Goal: Task Accomplishment & Management: Manage account settings

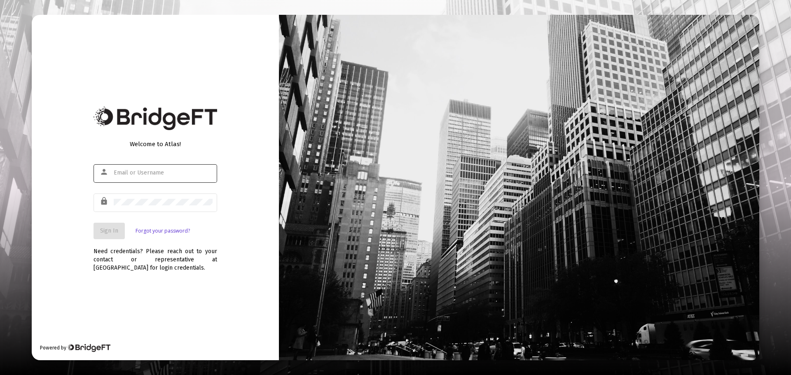
click at [164, 168] on div at bounding box center [163, 173] width 99 height 20
click at [163, 171] on input "text" at bounding box center [163, 173] width 99 height 7
type input "phil@maguiresp.com"
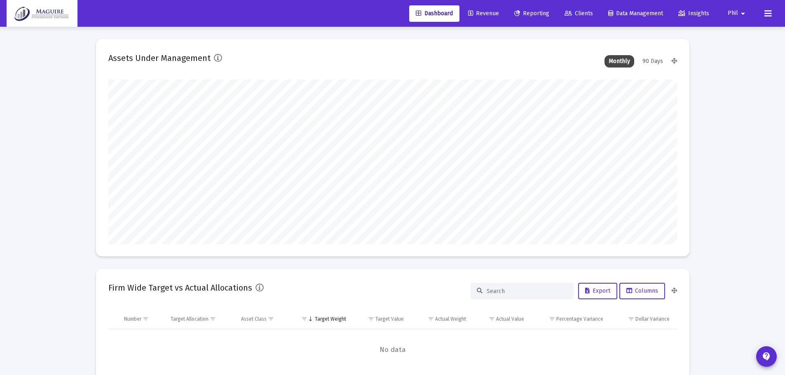
scroll to position [165, 569]
type input "[DATE]"
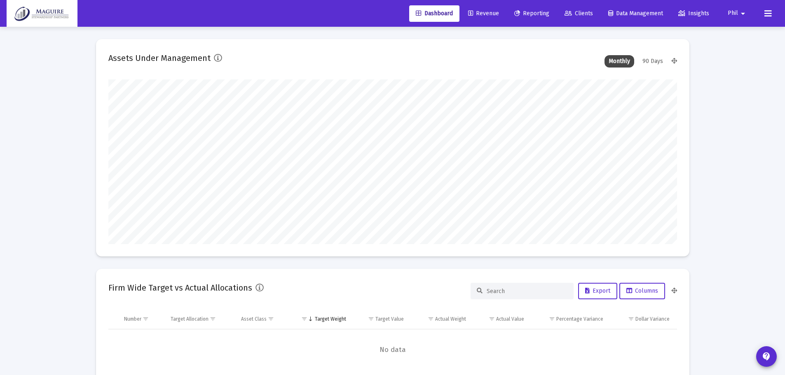
click at [580, 13] on span "Clients" at bounding box center [579, 13] width 28 height 7
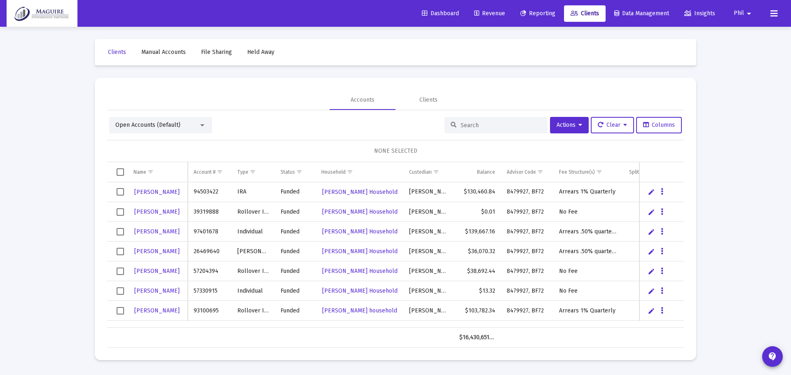
click at [747, 17] on mat-icon "arrow_drop_down" at bounding box center [749, 13] width 10 height 16
click at [751, 33] on span "Settings" at bounding box center [755, 35] width 24 height 20
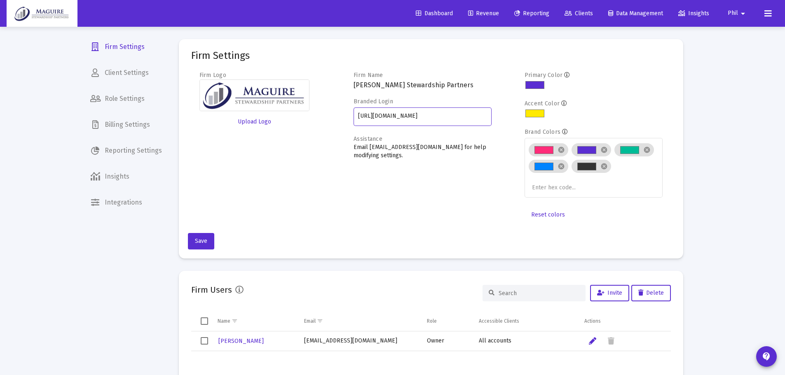
drag, startPoint x: 461, startPoint y: 117, endPoint x: 340, endPoint y: 114, distance: 120.8
click at [340, 114] on div "Firm Logo Upload Logo Firm Name Maguire Stewardship Partners Branded Login http…" at bounding box center [431, 147] width 480 height 152
click at [121, 68] on span "Client Settings" at bounding box center [126, 73] width 85 height 20
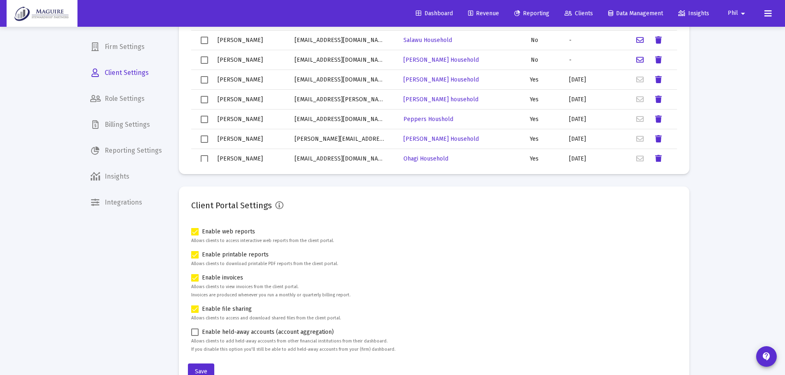
scroll to position [150, 0]
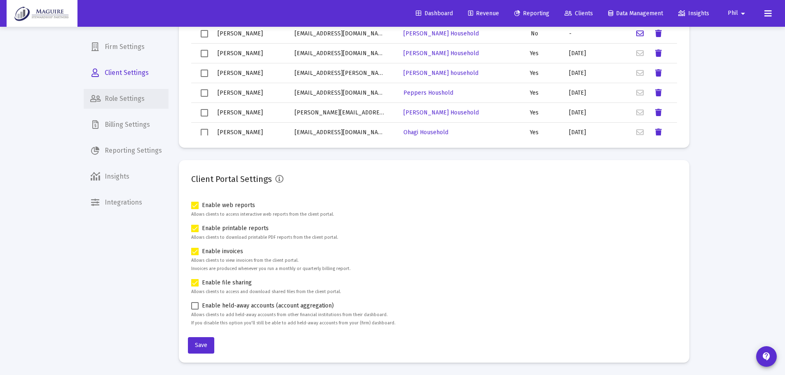
click at [130, 92] on span "Role Settings" at bounding box center [126, 99] width 85 height 20
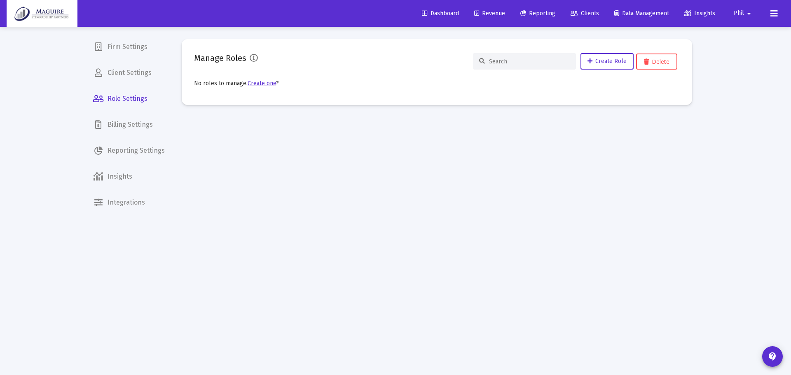
click at [129, 74] on span "Client Settings" at bounding box center [129, 73] width 85 height 20
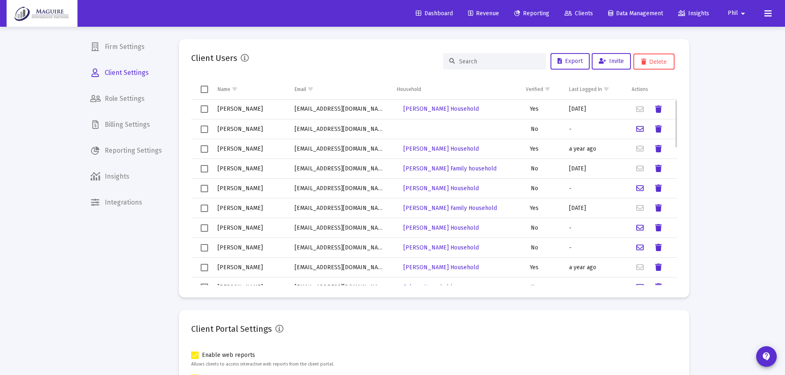
scroll to position [82, 0]
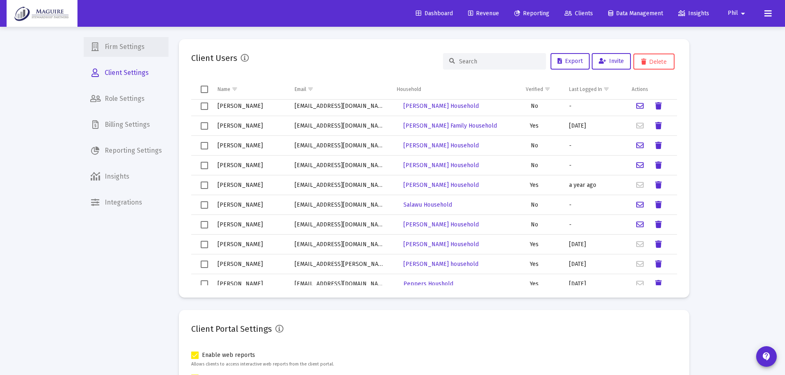
click at [129, 48] on span "Firm Settings" at bounding box center [126, 47] width 85 height 20
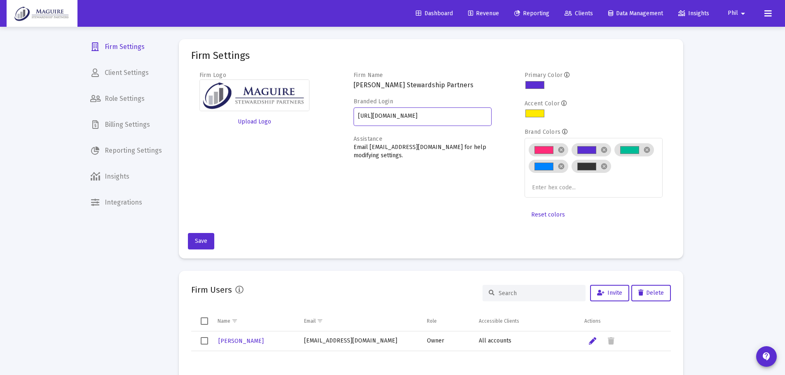
drag, startPoint x: 463, startPoint y: 116, endPoint x: 342, endPoint y: 114, distance: 120.8
click at [342, 114] on div "Firm Logo Upload Logo Firm Name Maguire Stewardship Partners Branded Login http…" at bounding box center [431, 147] width 480 height 152
click at [742, 14] on mat-icon "arrow_drop_down" at bounding box center [743, 13] width 10 height 16
click at [744, 59] on button "Logout" at bounding box center [742, 55] width 49 height 20
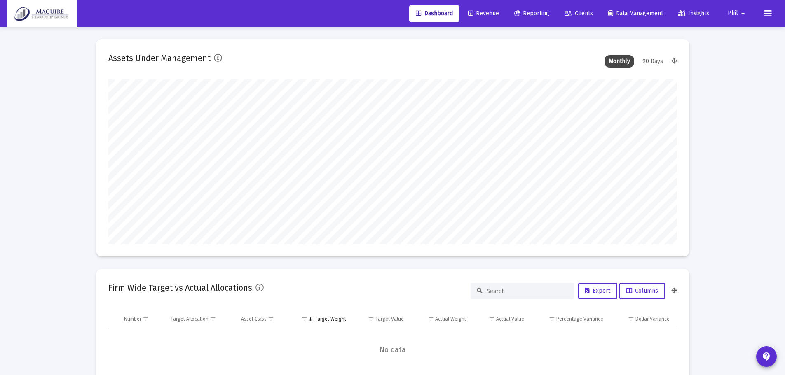
type input "[DATE]"
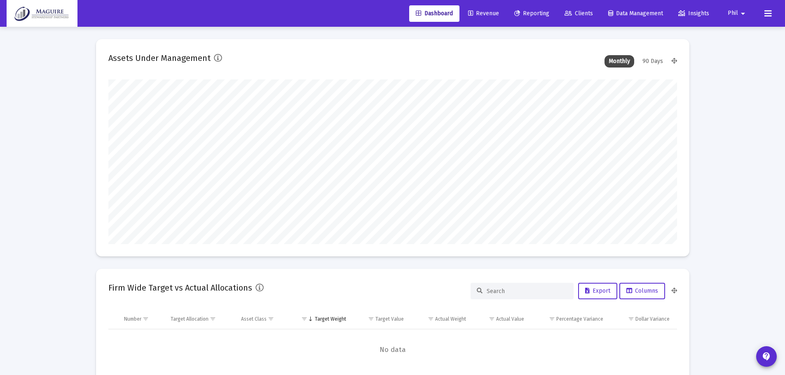
type input "[DATE]"
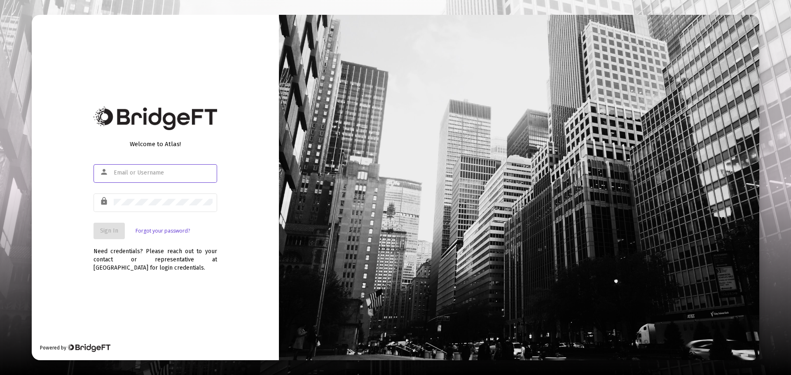
click at [156, 168] on div at bounding box center [163, 173] width 99 height 20
click at [154, 174] on input "text" at bounding box center [163, 173] width 99 height 7
type input "[EMAIL_ADDRESS][DOMAIN_NAME]"
click at [113, 232] on span "Sign In" at bounding box center [109, 230] width 18 height 7
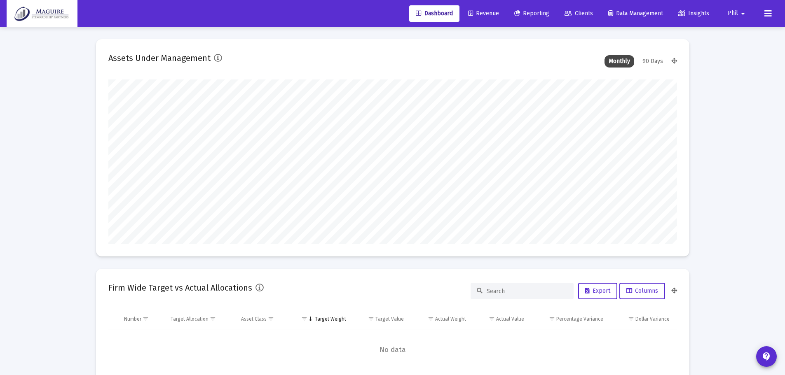
type input "[DATE]"
click at [740, 13] on mat-icon "arrow_drop_down" at bounding box center [743, 13] width 10 height 16
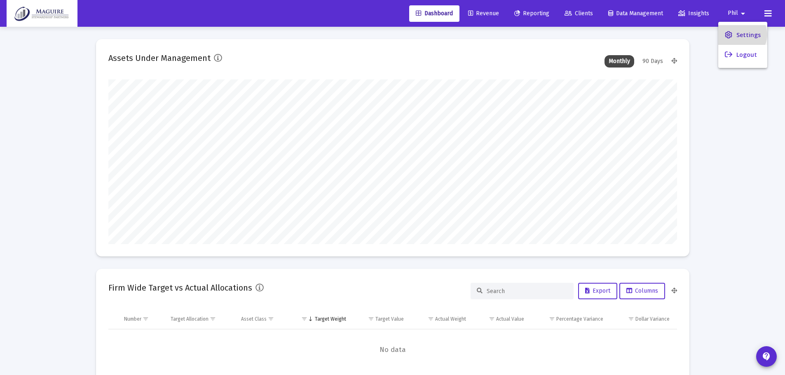
click at [741, 35] on span "Settings" at bounding box center [748, 35] width 24 height 20
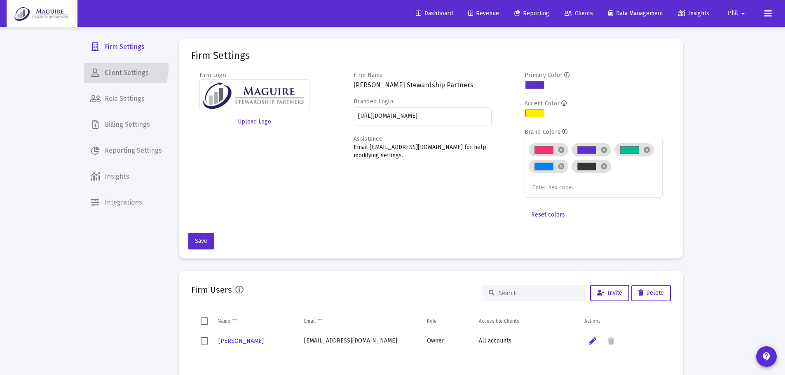
click at [119, 69] on span "Client Settings" at bounding box center [126, 73] width 85 height 20
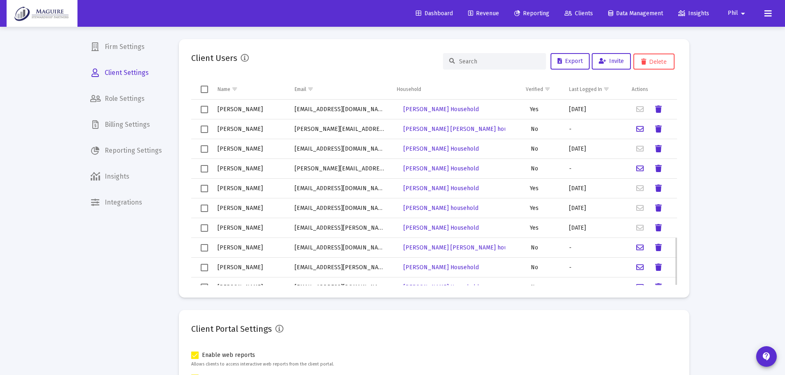
scroll to position [526, 0]
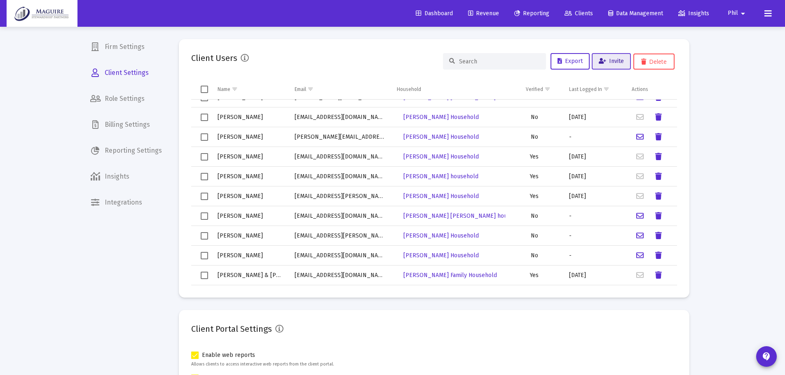
click at [605, 60] on span "Invite" at bounding box center [611, 61] width 25 height 7
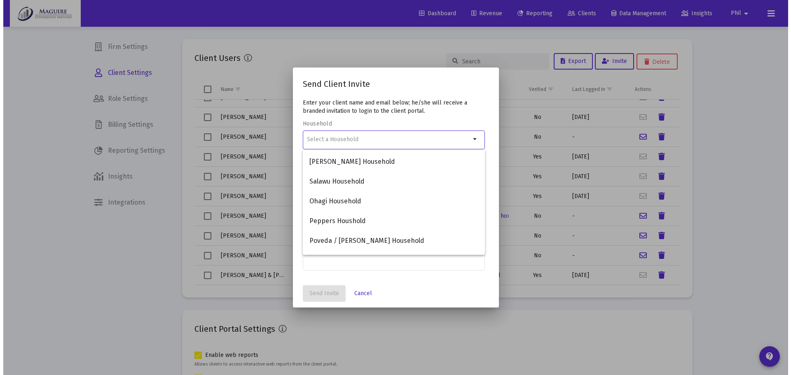
scroll to position [290, 0]
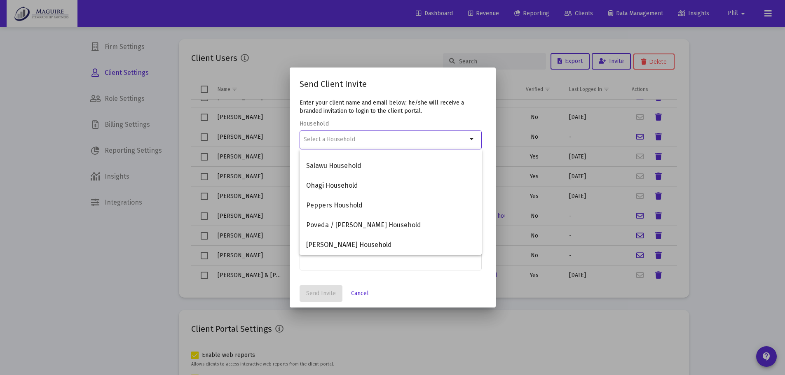
click at [418, 122] on label "Household" at bounding box center [389, 123] width 178 height 7
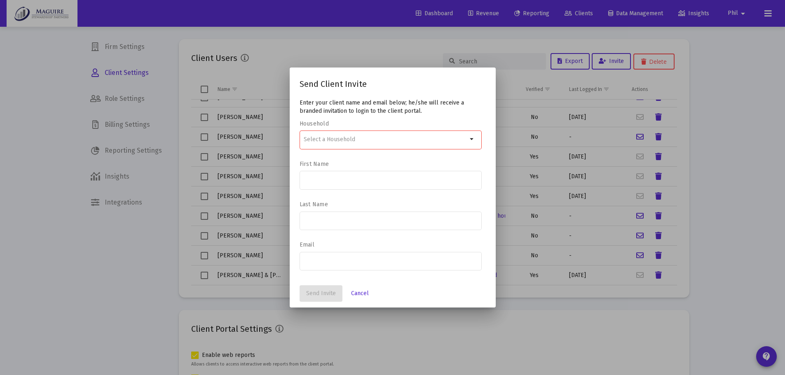
click at [436, 138] on input at bounding box center [386, 139] width 164 height 7
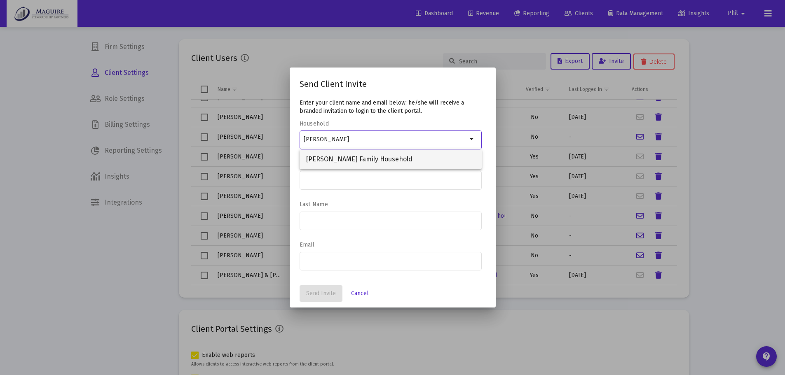
click at [406, 160] on span "[PERSON_NAME] Family Household" at bounding box center [390, 160] width 169 height 20
type input "[PERSON_NAME] Family Household"
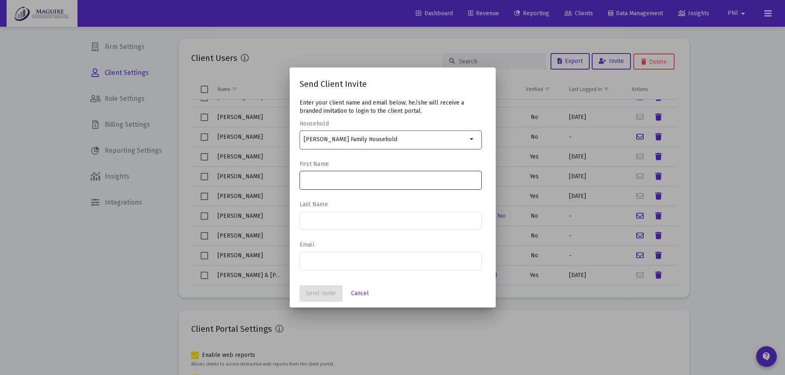
click at [352, 181] on input at bounding box center [390, 180] width 173 height 7
type input "[PERSON_NAME]"
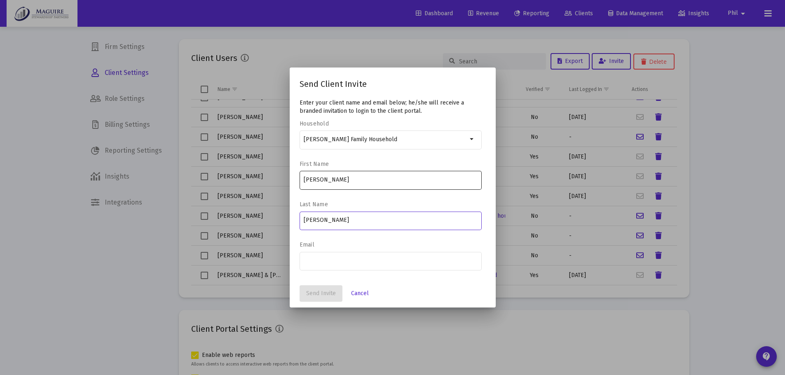
type input "[PERSON_NAME]"
click at [342, 262] on input "email" at bounding box center [390, 261] width 173 height 7
paste input "[PERSON_NAME][EMAIL_ADDRESS][PERSON_NAME][DOMAIN_NAME]"
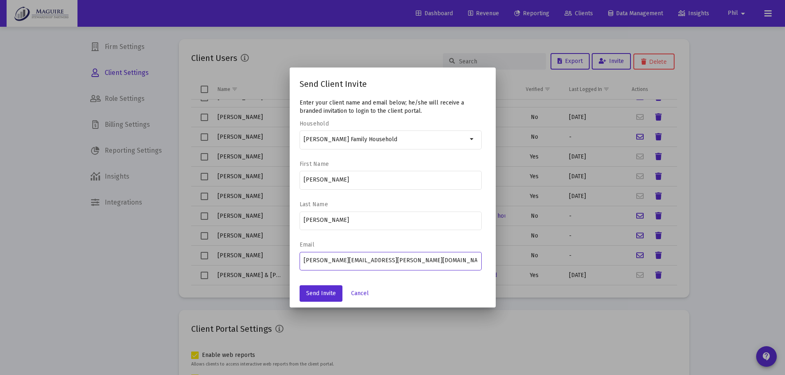
type input "[PERSON_NAME][EMAIL_ADDRESS][PERSON_NAME][DOMAIN_NAME]"
click at [362, 295] on span "Cancel" at bounding box center [360, 293] width 18 height 7
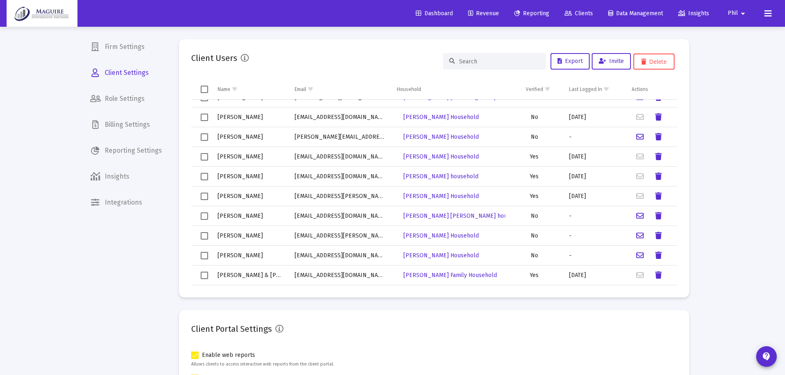
click at [532, 13] on span "Reporting" at bounding box center [531, 13] width 35 height 7
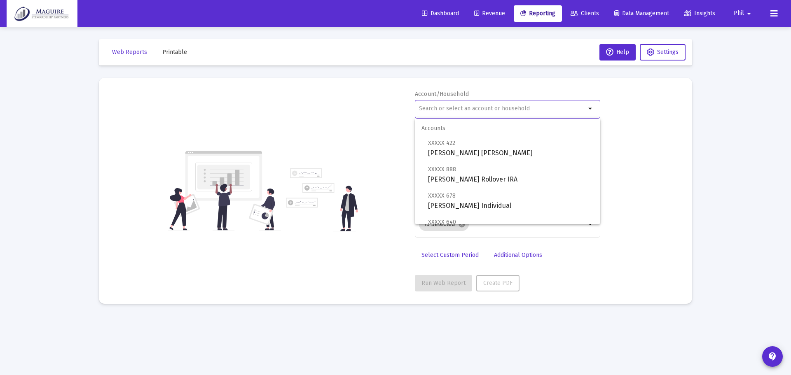
click at [486, 107] on input "text" at bounding box center [502, 108] width 167 height 7
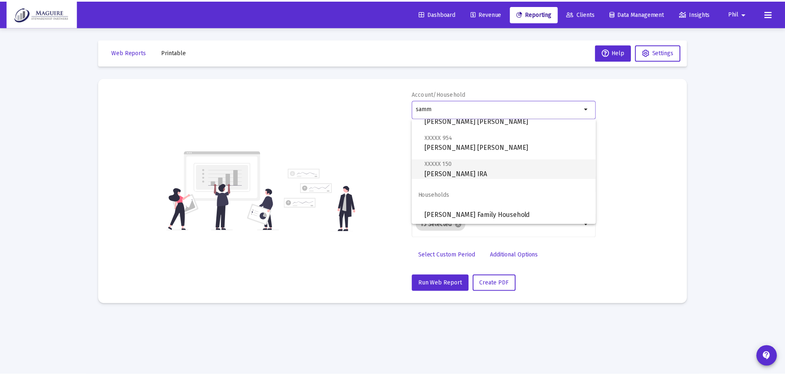
scroll to position [59, 0]
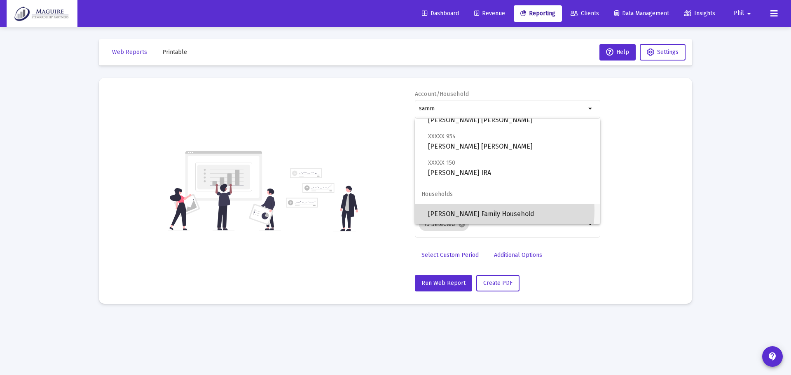
click at [471, 211] on span "[PERSON_NAME] Family Household" at bounding box center [511, 214] width 166 height 20
type input "[PERSON_NAME] Family Household"
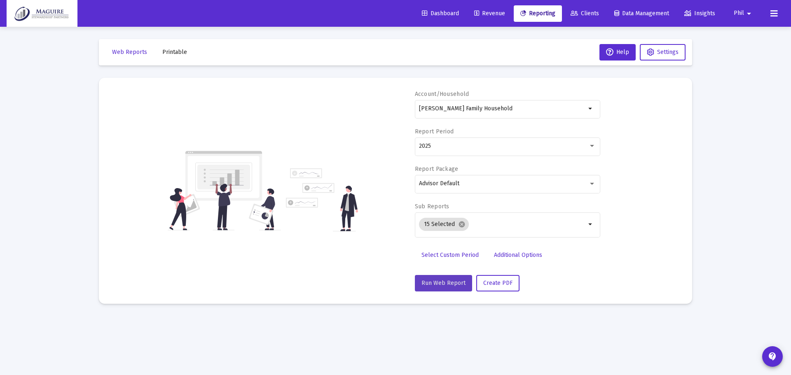
click at [445, 283] on span "Run Web Report" at bounding box center [444, 283] width 44 height 7
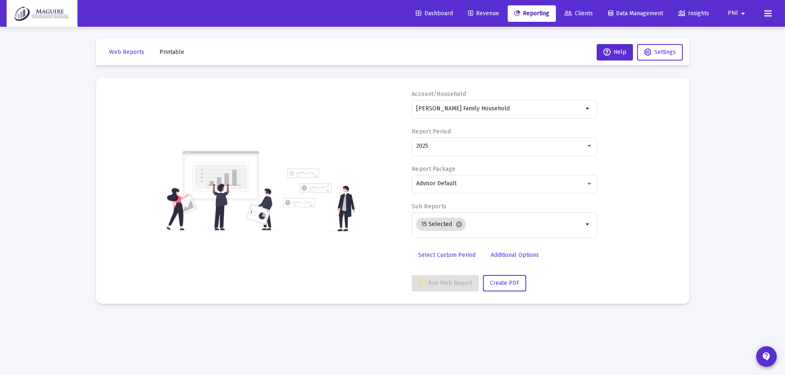
select select "View all"
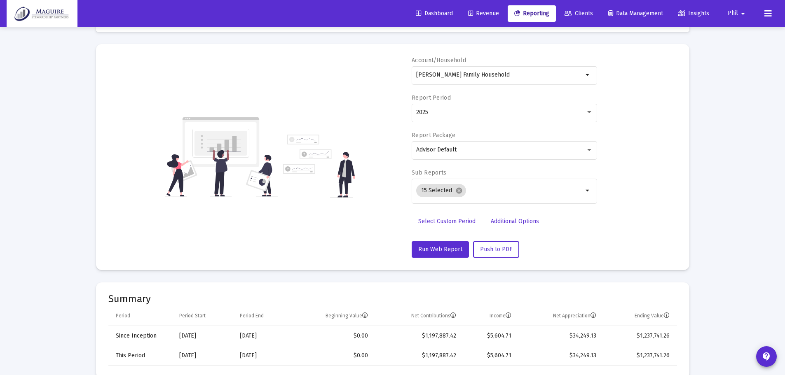
scroll to position [0, 0]
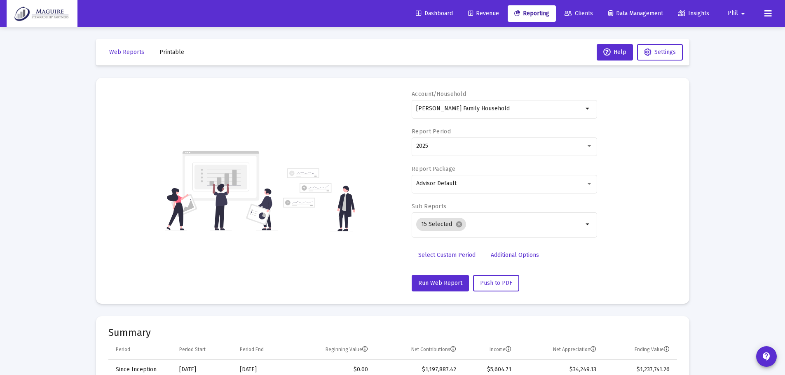
click at [739, 14] on mat-icon "arrow_drop_down" at bounding box center [743, 13] width 10 height 16
click at [738, 36] on span "Settings" at bounding box center [748, 35] width 24 height 20
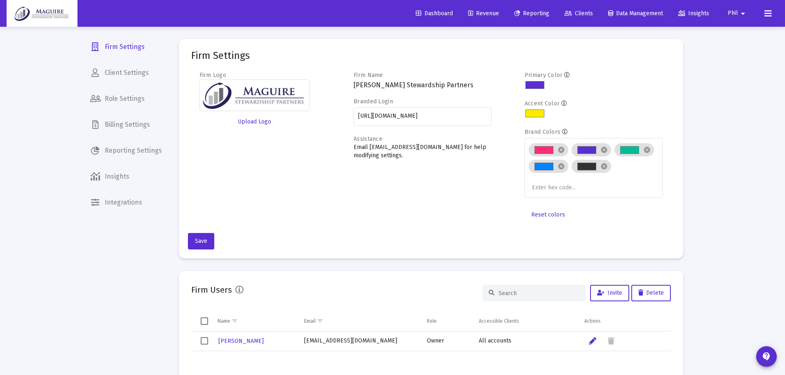
click at [127, 130] on span "Billing Settings" at bounding box center [126, 125] width 85 height 20
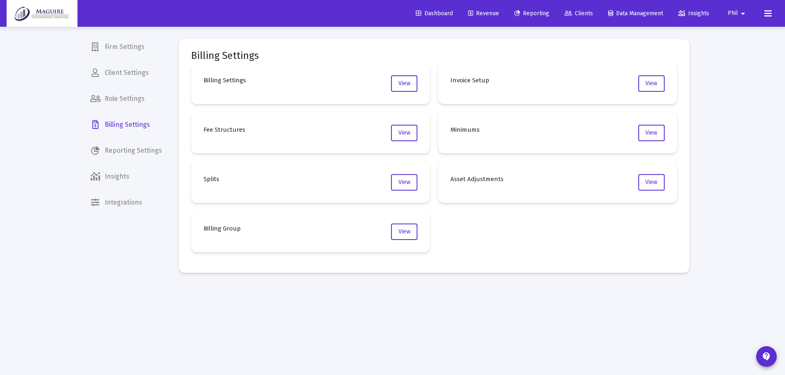
click at [128, 151] on span "Reporting Settings" at bounding box center [126, 151] width 85 height 20
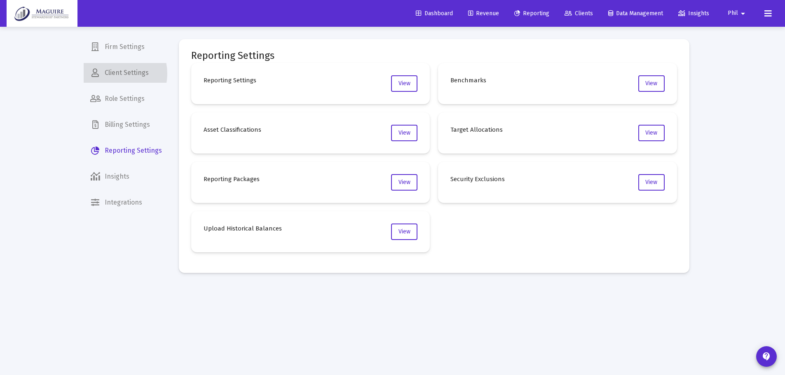
click at [111, 74] on span "Client Settings" at bounding box center [126, 73] width 85 height 20
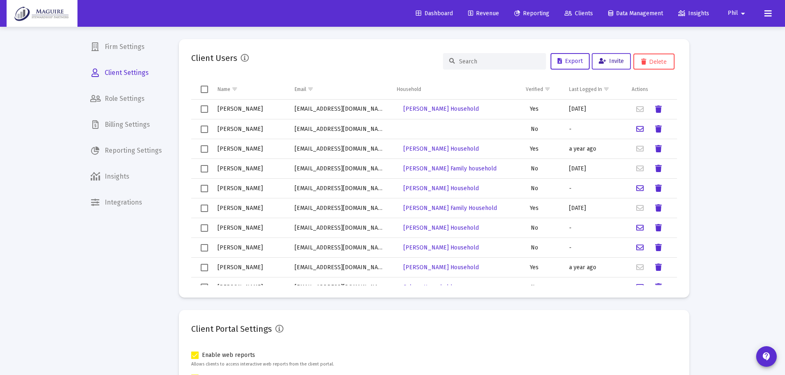
click at [617, 62] on span "Invite" at bounding box center [611, 61] width 25 height 7
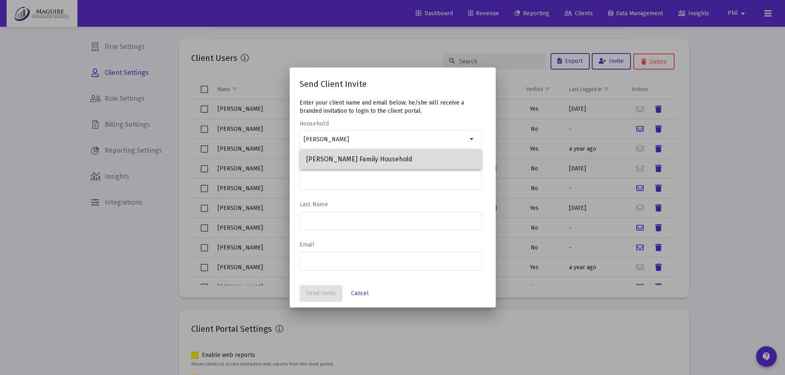
click at [380, 154] on span "[PERSON_NAME] Family Household" at bounding box center [390, 160] width 169 height 20
type input "[PERSON_NAME] Family Household"
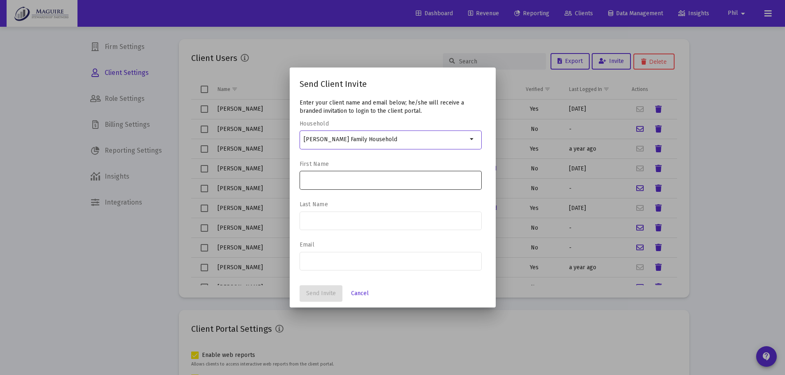
click at [344, 177] on input at bounding box center [390, 180] width 173 height 7
type input "S"
type input "[PERSON_NAME]"
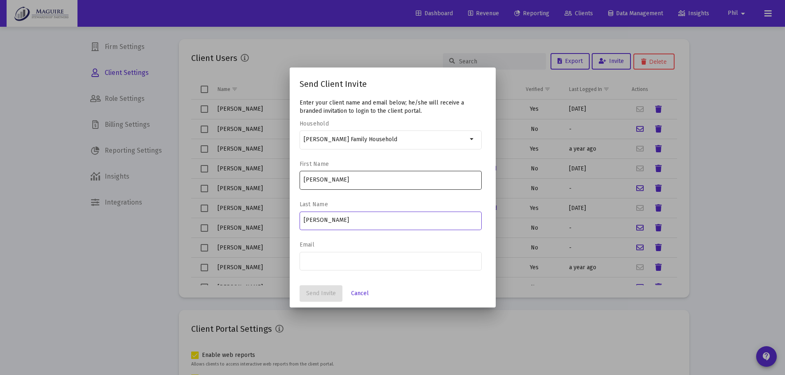
type input "[PERSON_NAME]"
paste input "[PERSON_NAME][EMAIL_ADDRESS][PERSON_NAME][DOMAIN_NAME]"
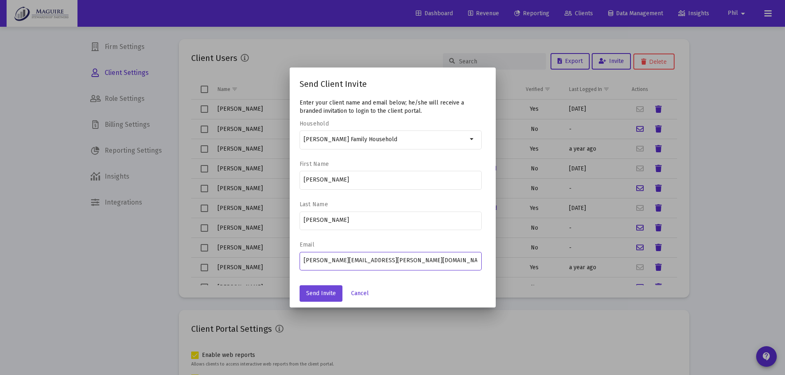
type input "[PERSON_NAME][EMAIL_ADDRESS][PERSON_NAME][DOMAIN_NAME]"
click at [316, 295] on span "Send Invite" at bounding box center [321, 293] width 30 height 7
